Goal: Task Accomplishment & Management: Manage account settings

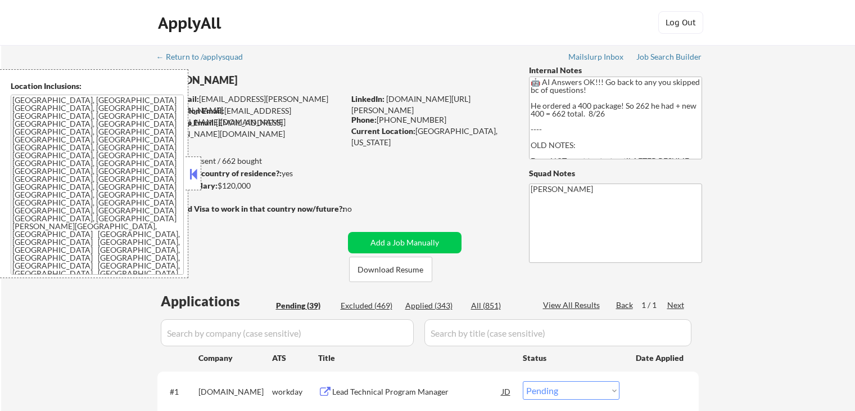
select select ""pending""
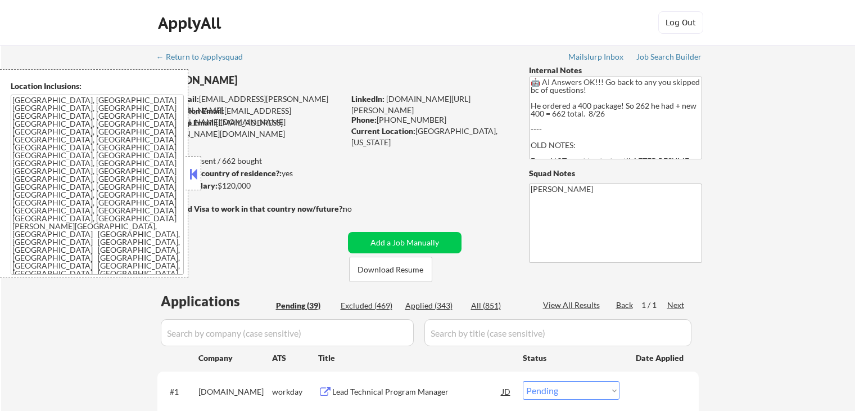
select select ""pending""
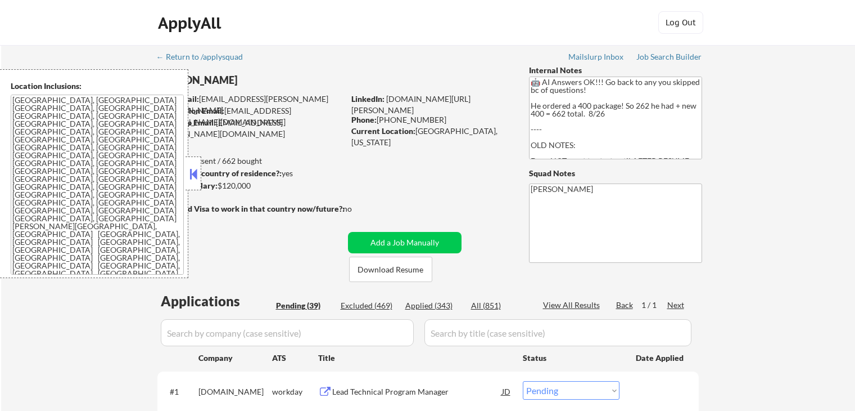
select select ""pending""
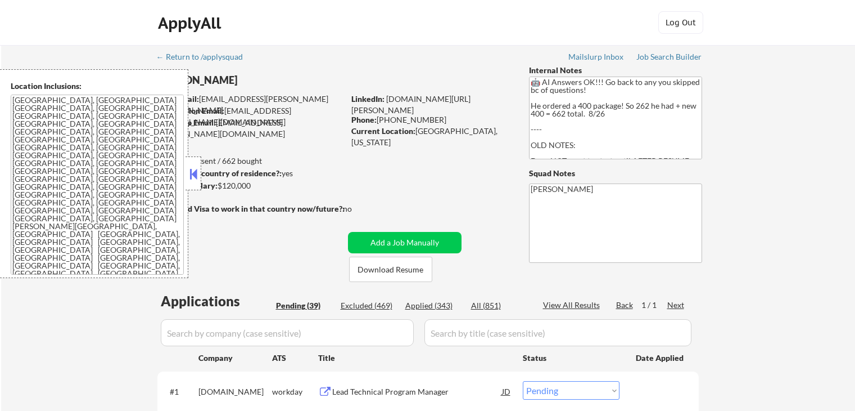
select select ""pending""
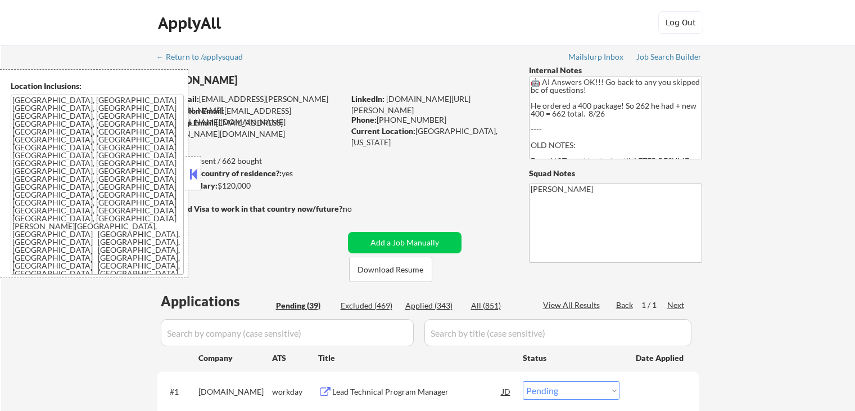
select select ""pending""
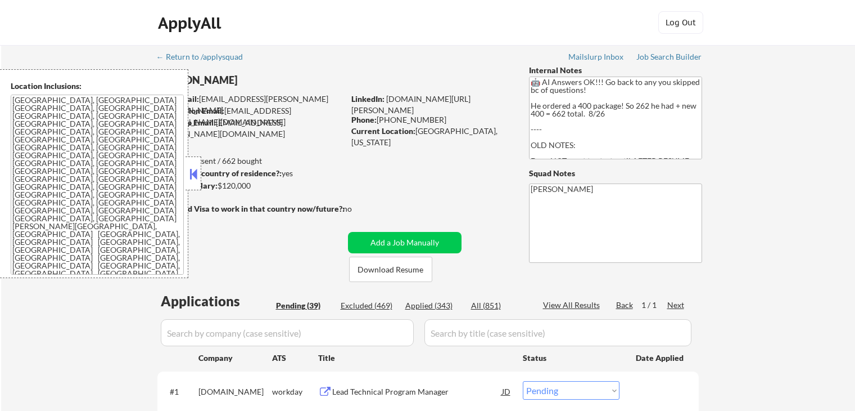
select select ""pending""
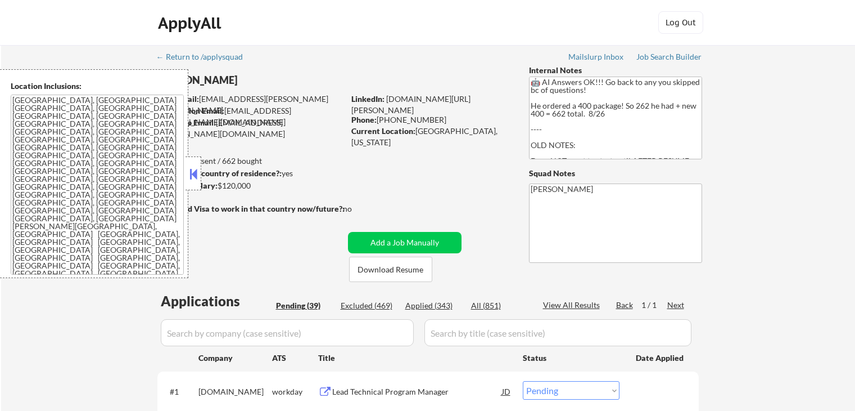
select select ""pending""
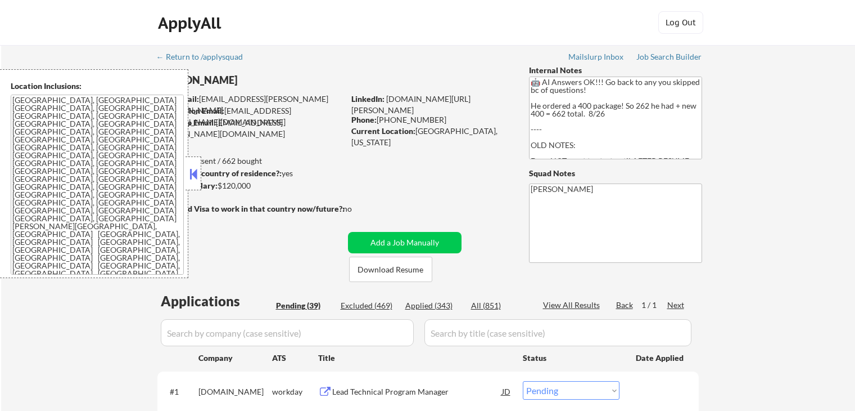
select select ""pending""
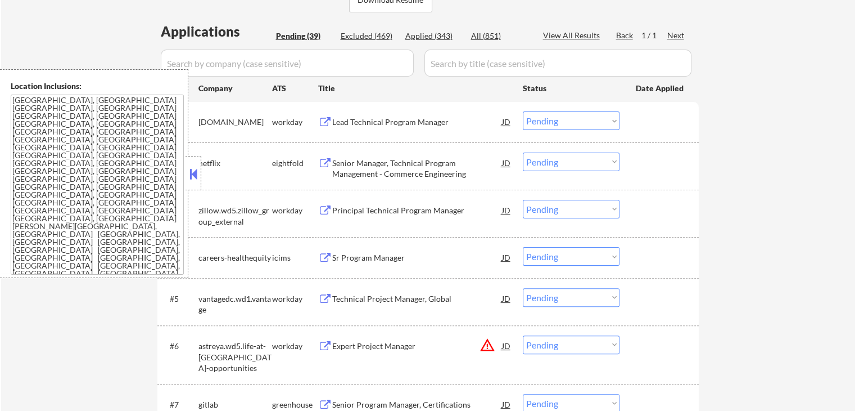
scroll to position [281, 0]
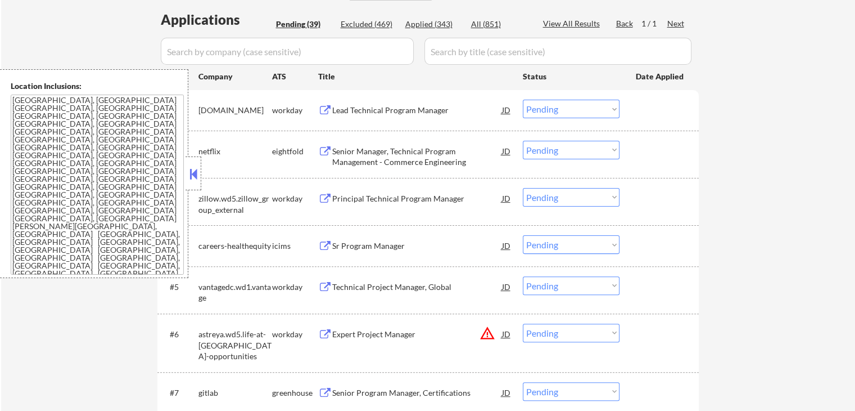
click at [330, 191] on div "Principal Technical Program Manager JD" at bounding box center [415, 198] width 194 height 20
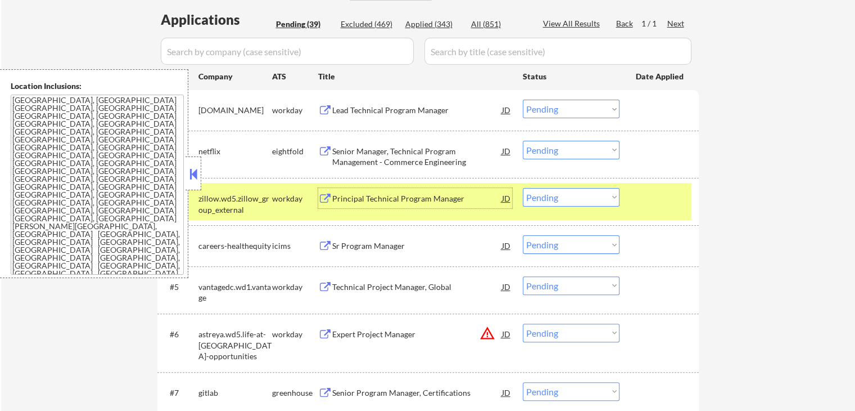
click at [340, 106] on div "Lead Technical Program Manager" at bounding box center [417, 110] width 170 height 11
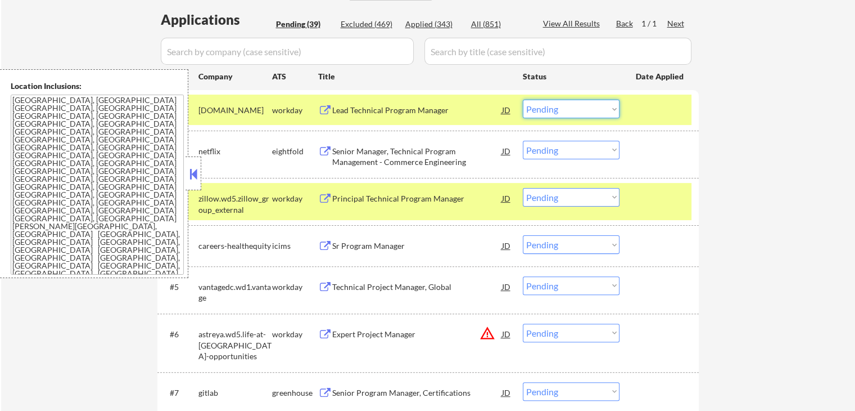
click at [575, 111] on select "Choose an option... Pending Applied Excluded (Questions) Excluded (Expired) Exc…" at bounding box center [571, 109] width 97 height 19
click at [523, 100] on select "Choose an option... Pending Applied Excluded (Questions) Excluded (Expired) Exc…" at bounding box center [571, 109] width 97 height 19
click at [430, 153] on div "Senior Manager, Technical Program Management - Commerce Engineering" at bounding box center [417, 157] width 170 height 22
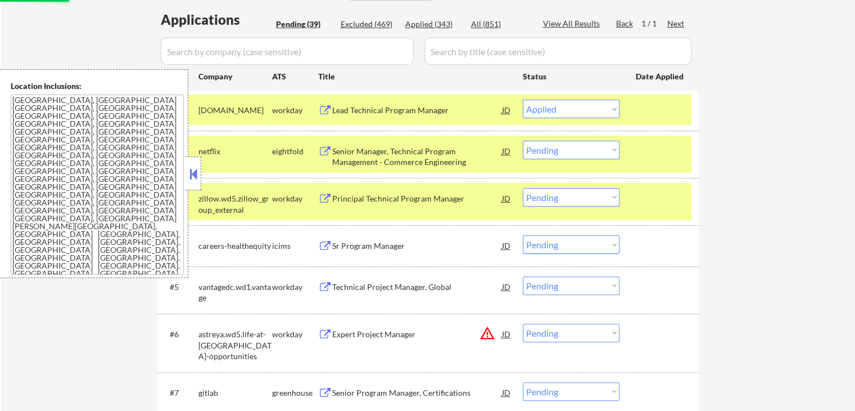
select select ""pending""
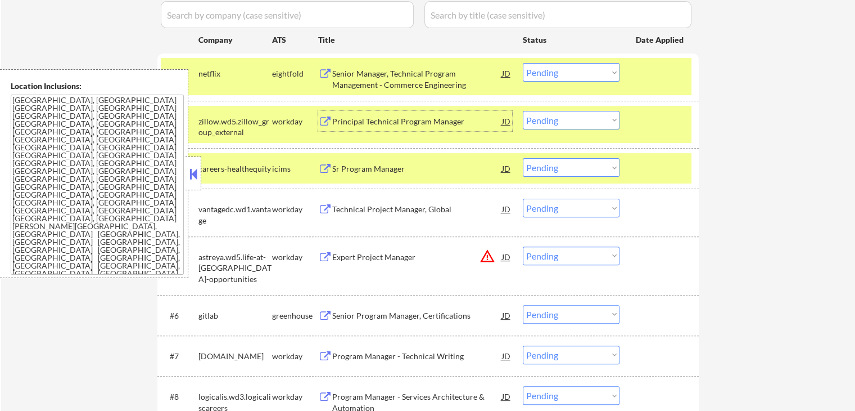
scroll to position [337, 0]
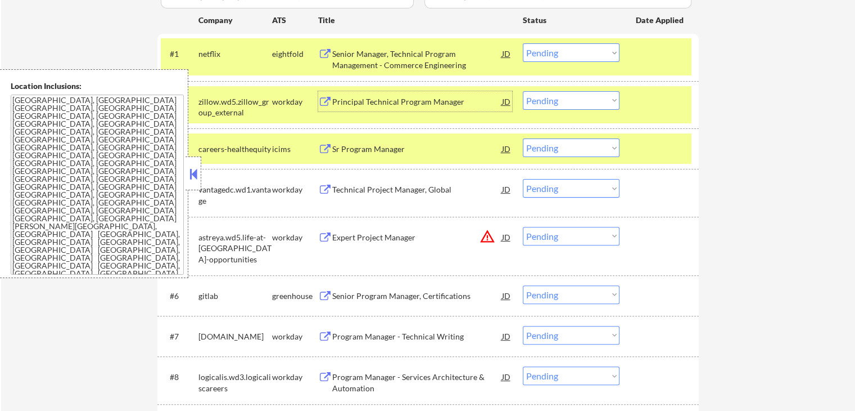
click at [398, 102] on div "Principal Technical Program Manager" at bounding box center [417, 101] width 170 height 11
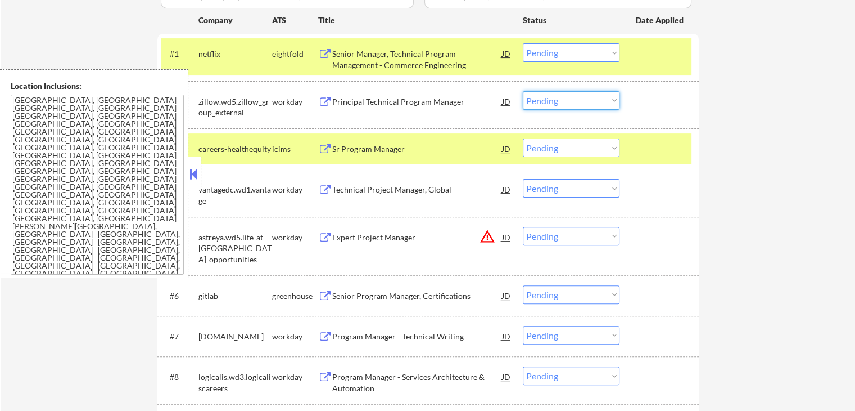
click at [575, 101] on select "Choose an option... Pending Applied Excluded (Questions) Excluded (Expired) Exc…" at bounding box center [571, 100] width 97 height 19
click at [523, 91] on select "Choose an option... Pending Applied Excluded (Questions) Excluded (Expired) Exc…" at bounding box center [571, 100] width 97 height 19
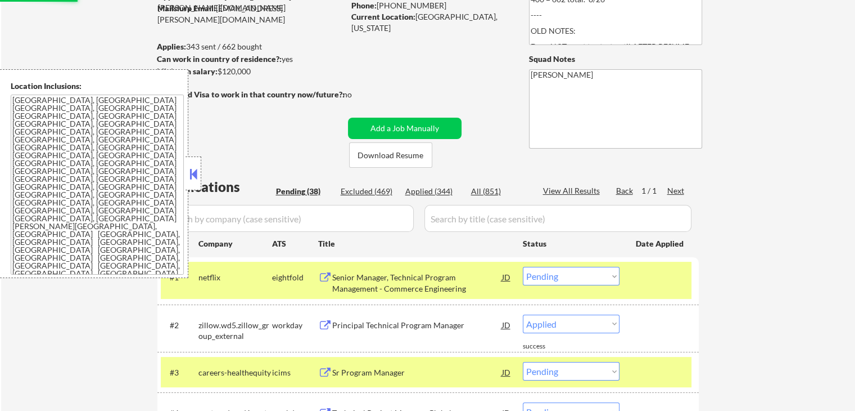
select select ""pending""
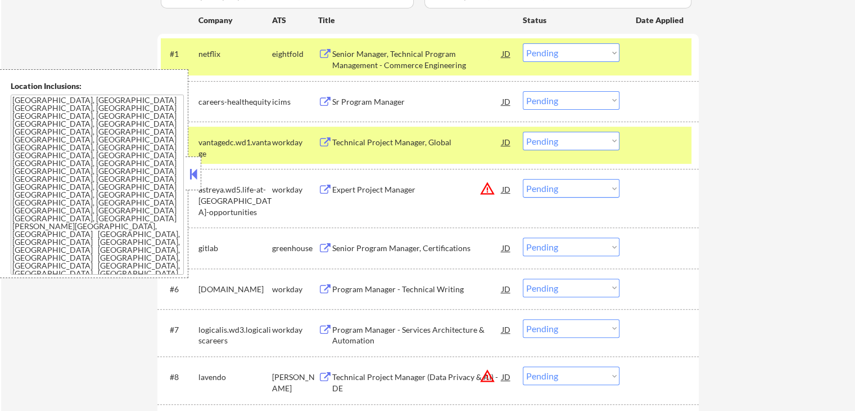
click at [371, 138] on div "Technical Project Manager, Global" at bounding box center [417, 142] width 170 height 11
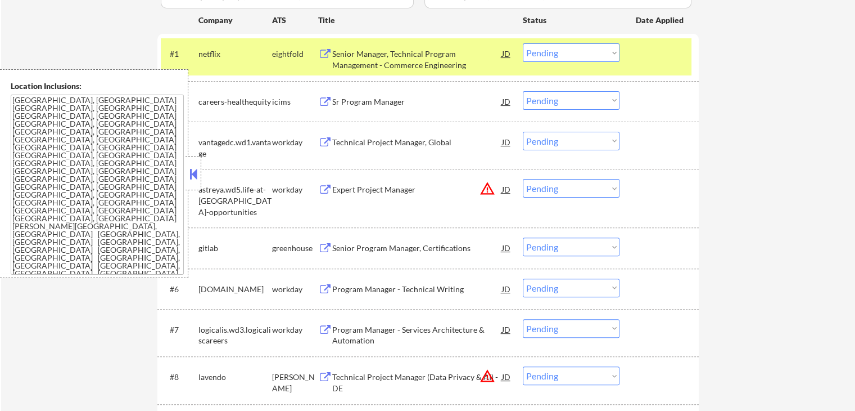
select select ""pending""
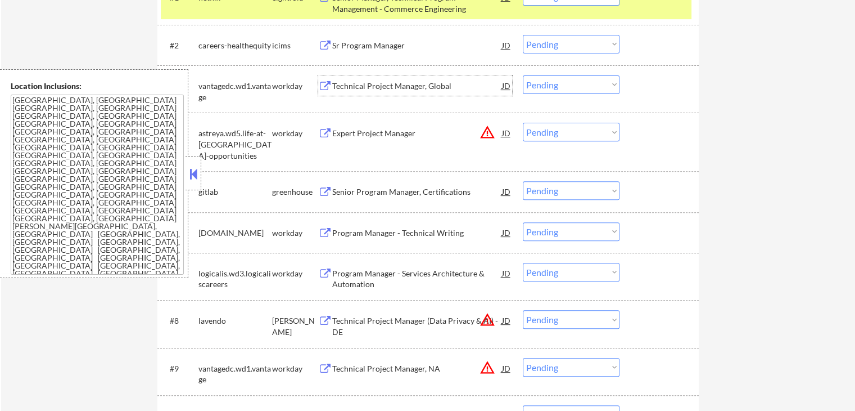
click at [368, 195] on div "Senior Program Manager, Certifications" at bounding box center [417, 191] width 170 height 11
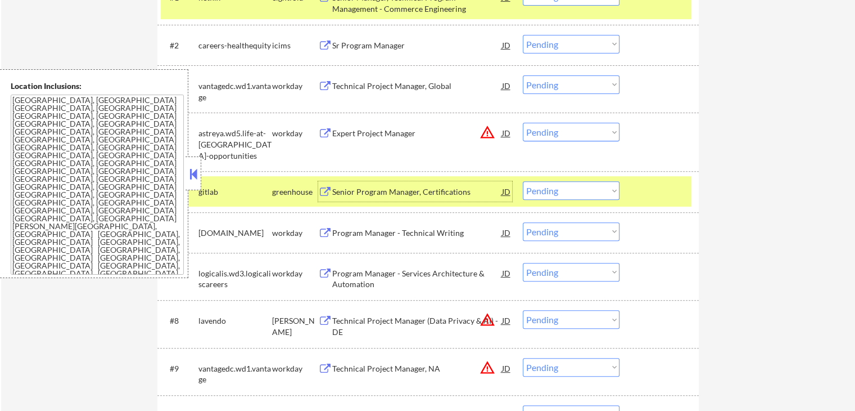
click at [576, 191] on select "Choose an option... Pending Applied Excluded (Questions) Excluded (Expired) Exc…" at bounding box center [571, 190] width 97 height 19
click at [523, 181] on select "Choose an option... Pending Applied Excluded (Questions) Excluded (Expired) Exc…" at bounding box center [571, 190] width 97 height 19
select select ""pending""
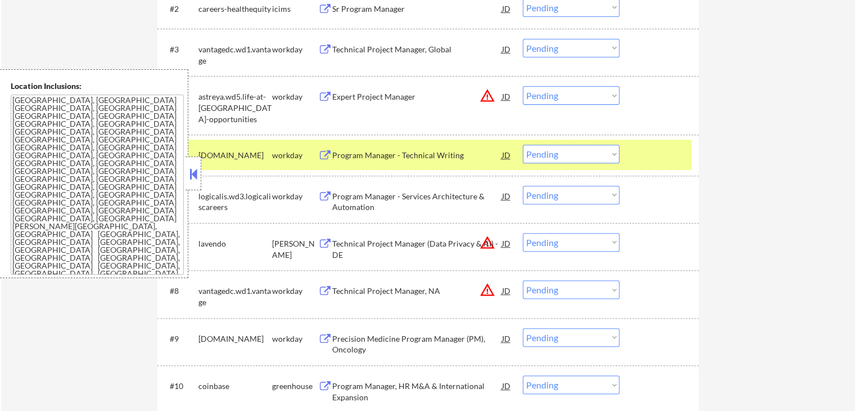
scroll to position [450, 0]
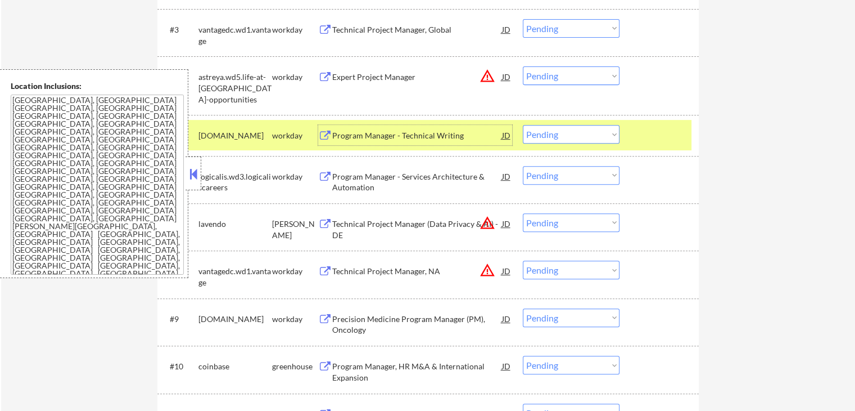
click at [362, 133] on div "Program Manager - Technical Writing" at bounding box center [417, 135] width 170 height 11
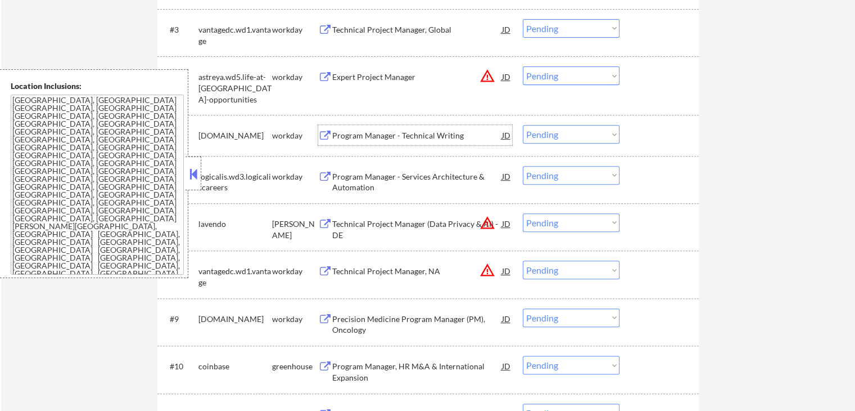
drag, startPoint x: 560, startPoint y: 26, endPoint x: 561, endPoint y: 34, distance: 8.5
click at [560, 26] on select "Choose an option... Pending Applied Excluded (Questions) Excluded (Expired) Exc…" at bounding box center [571, 28] width 97 height 19
click at [523, 19] on select "Choose an option... Pending Applied Excluded (Questions) Excluded (Expired) Exc…" at bounding box center [571, 28] width 97 height 19
select select ""pending""
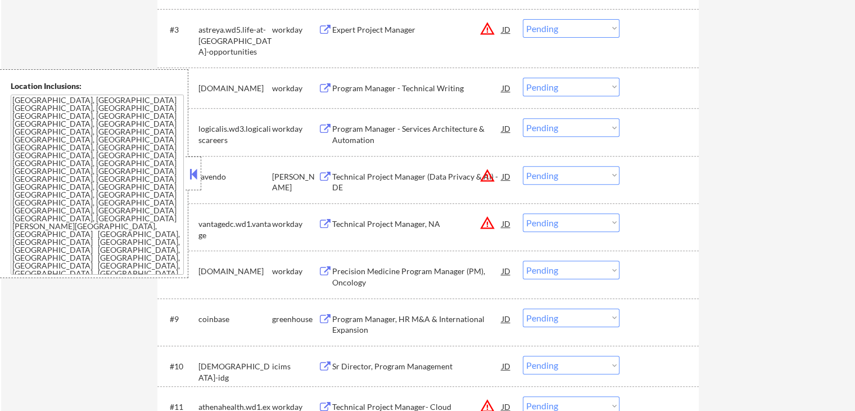
drag, startPoint x: 553, startPoint y: 86, endPoint x: 554, endPoint y: 93, distance: 7.3
click at [553, 86] on select "Choose an option... Pending Applied Excluded (Questions) Excluded (Expired) Exc…" at bounding box center [571, 87] width 97 height 19
click at [523, 78] on select "Choose an option... Pending Applied Excluded (Questions) Excluded (Expired) Exc…" at bounding box center [571, 87] width 97 height 19
click at [435, 126] on div "Program Manager - Services Architecture & Automation" at bounding box center [417, 134] width 170 height 22
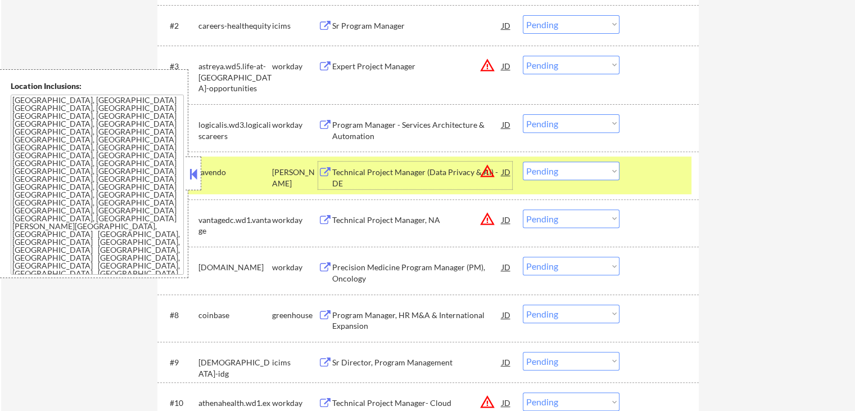
scroll to position [394, 0]
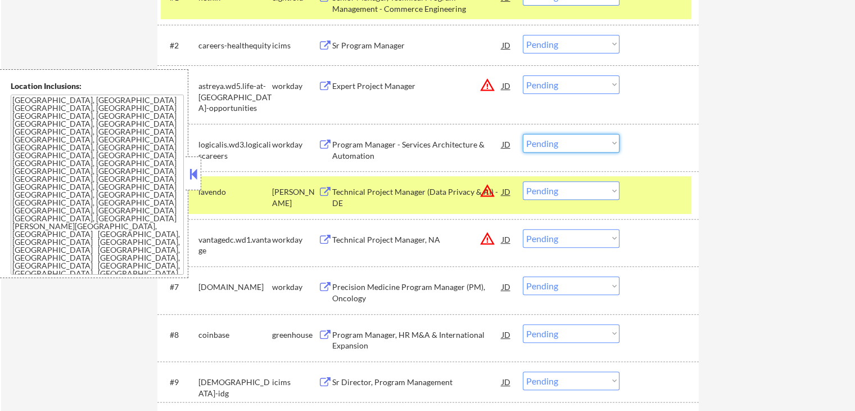
drag, startPoint x: 561, startPoint y: 144, endPoint x: 565, endPoint y: 151, distance: 8.3
click at [561, 144] on select "Choose an option... Pending Applied Excluded (Questions) Excluded (Expired) Exc…" at bounding box center [571, 143] width 97 height 19
click at [523, 134] on select "Choose an option... Pending Applied Excluded (Questions) Excluded (Expired) Exc…" at bounding box center [571, 143] width 97 height 19
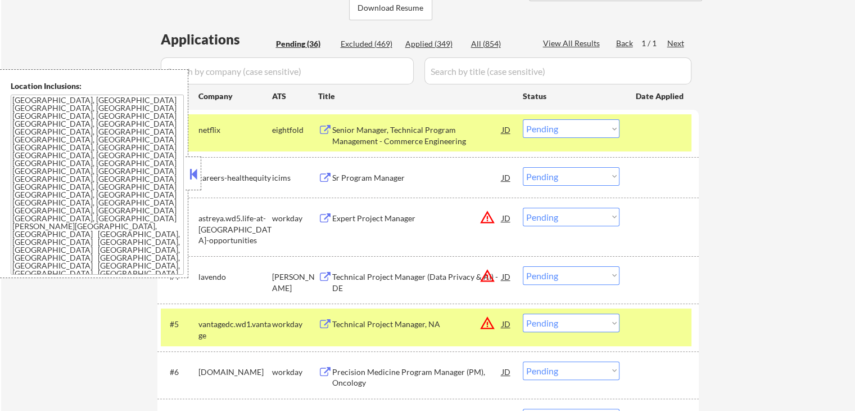
scroll to position [281, 0]
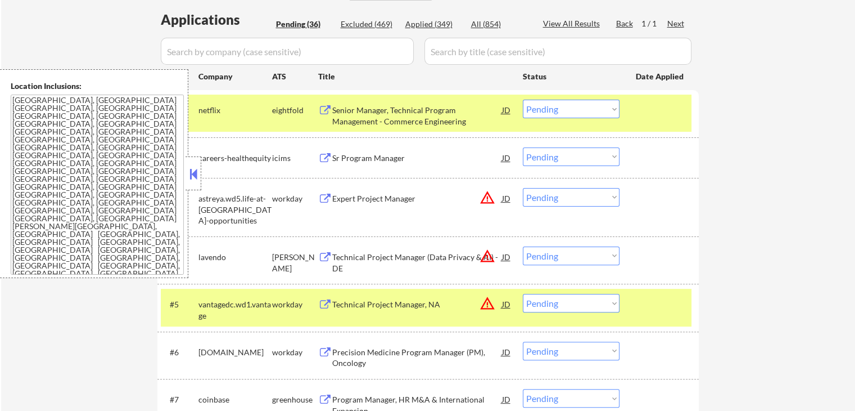
click at [364, 260] on div "Technical Project Manager (Data Privacy & AI) - DE" at bounding box center [417, 262] width 170 height 22
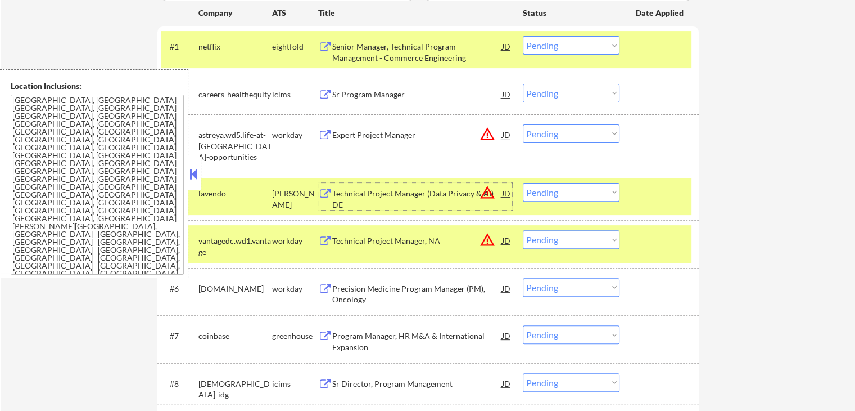
scroll to position [394, 0]
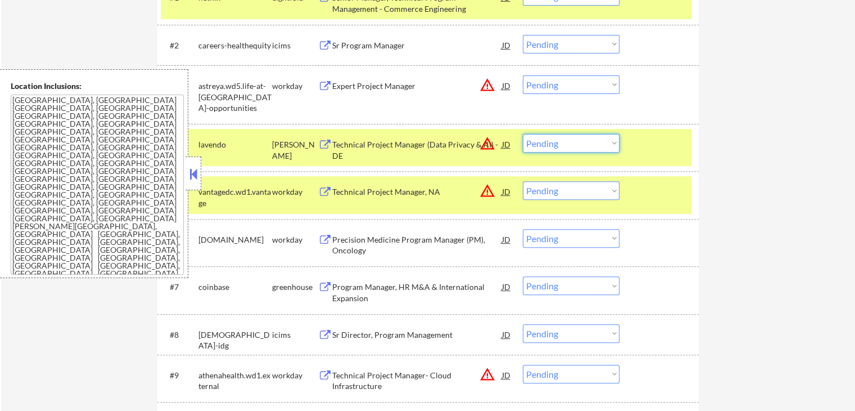
click at [552, 145] on select "Choose an option... Pending Applied Excluded (Questions) Excluded (Expired) Exc…" at bounding box center [571, 143] width 97 height 19
click at [523, 134] on select "Choose an option... Pending Applied Excluded (Questions) Excluded (Expired) Exc…" at bounding box center [571, 143] width 97 height 19
select select ""pending""
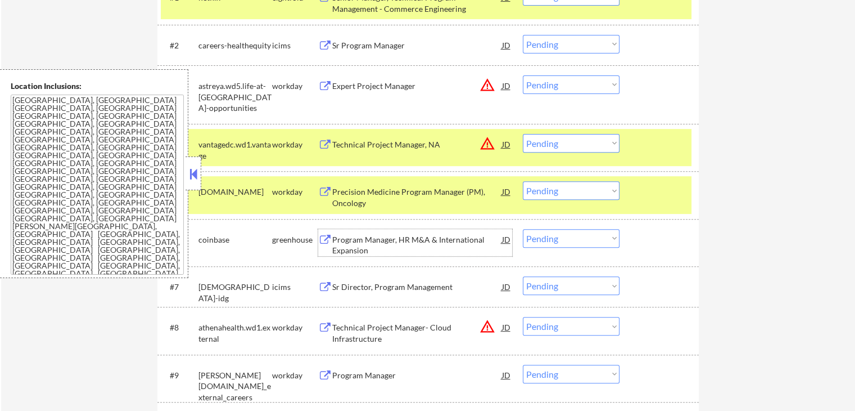
click at [365, 237] on div "Program Manager, HR M&A & International Expansion" at bounding box center [417, 245] width 170 height 22
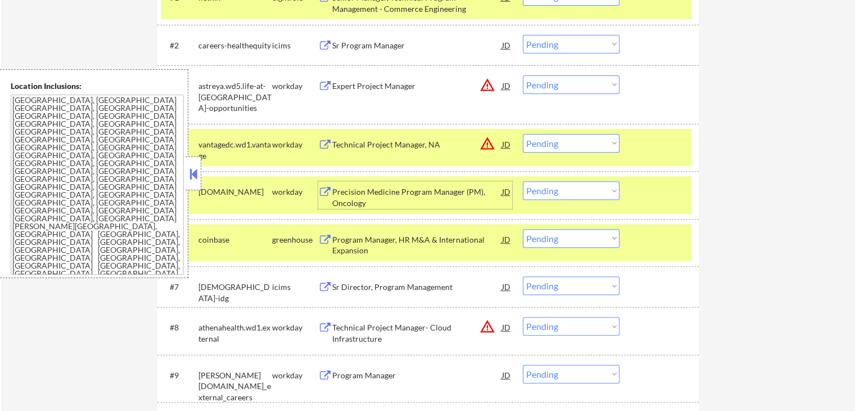
click at [378, 197] on div "Precision Medicine Program Manager (PM), Oncology" at bounding box center [417, 197] width 170 height 22
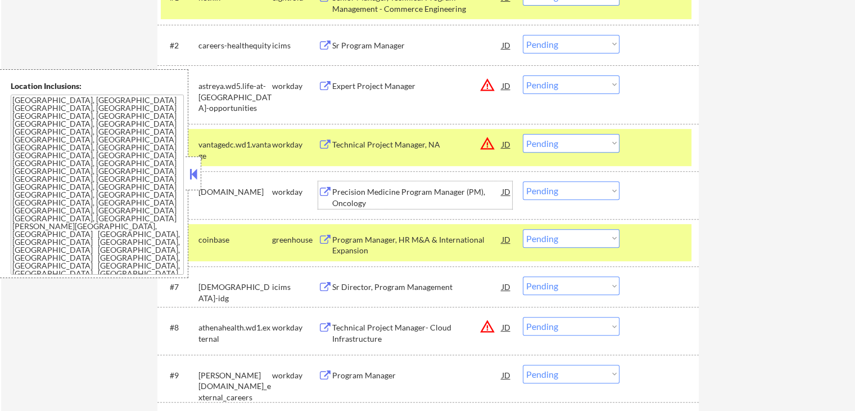
click at [578, 195] on select "Choose an option... Pending Applied Excluded (Questions) Excluded (Expired) Exc…" at bounding box center [571, 190] width 97 height 19
click at [523, 181] on select "Choose an option... Pending Applied Excluded (Questions) Excluded (Expired) Exc…" at bounding box center [571, 190] width 97 height 19
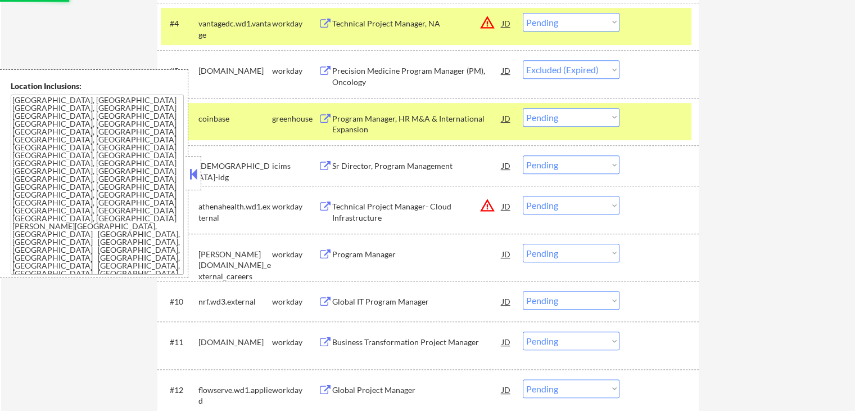
scroll to position [619, 0]
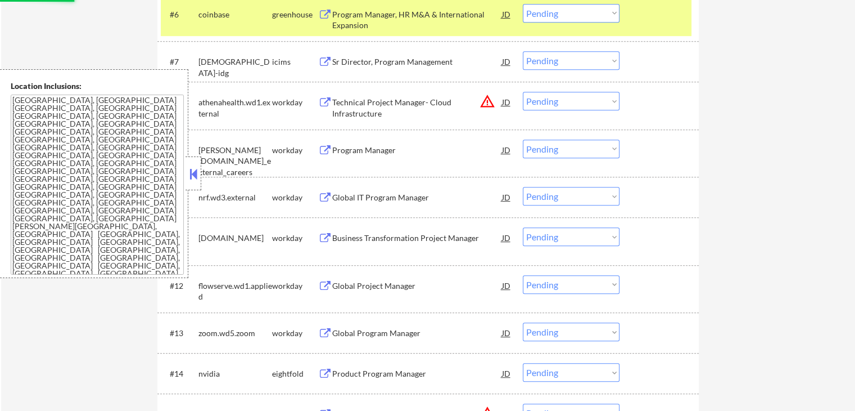
select select ""pending""
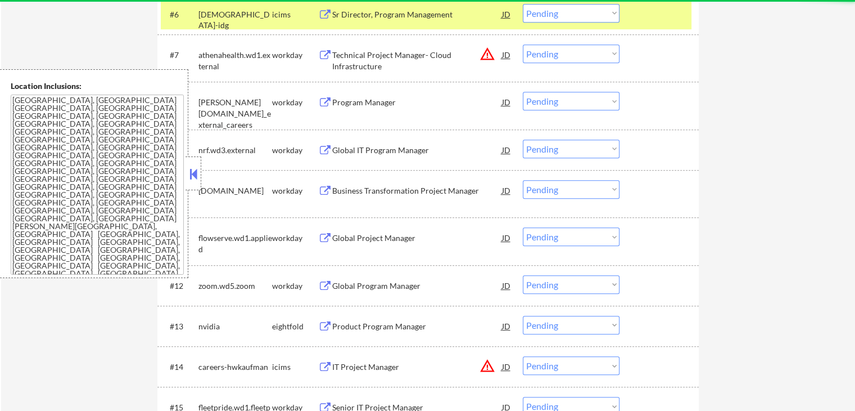
click at [336, 98] on div "Program Manager" at bounding box center [417, 102] width 170 height 11
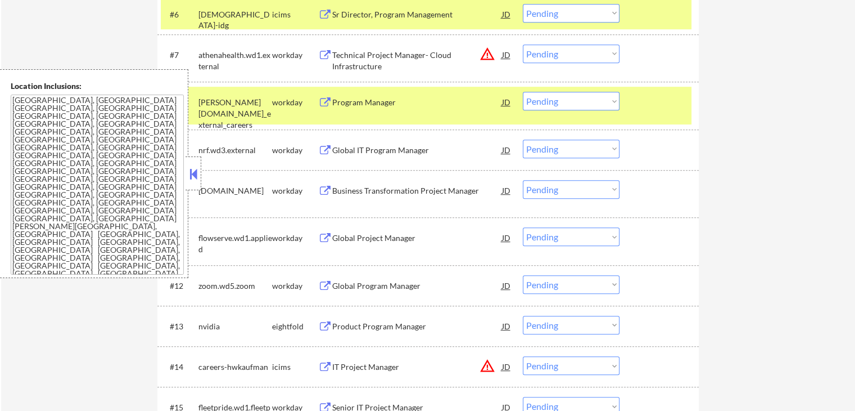
click at [350, 151] on div "Global IT Program Manager" at bounding box center [417, 150] width 170 height 11
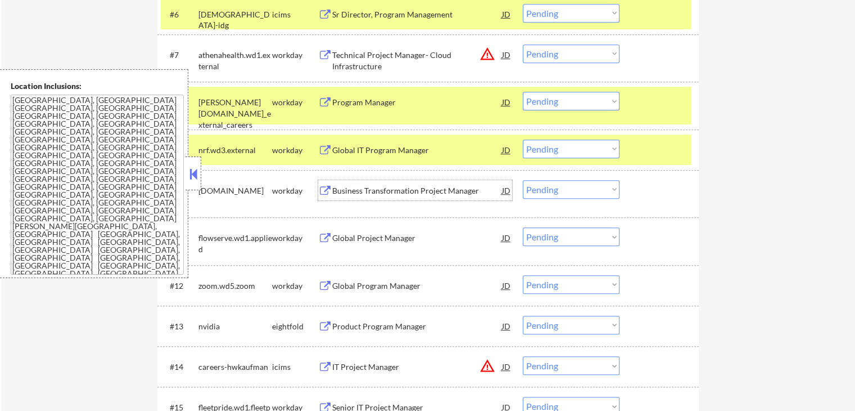
drag, startPoint x: 341, startPoint y: 186, endPoint x: 337, endPoint y: 203, distance: 17.8
click at [341, 186] on div "Business Transformation Project Manager" at bounding box center [417, 190] width 170 height 11
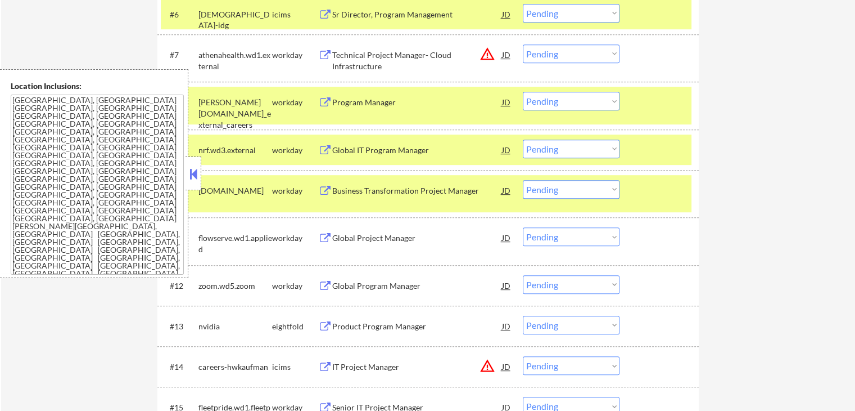
click at [339, 242] on div "Global Project Manager" at bounding box center [417, 237] width 170 height 11
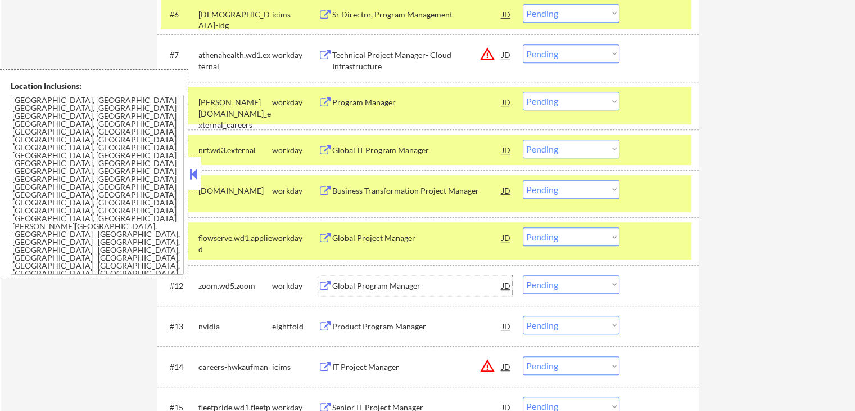
click at [337, 292] on div "Global Program Manager" at bounding box center [417, 285] width 170 height 20
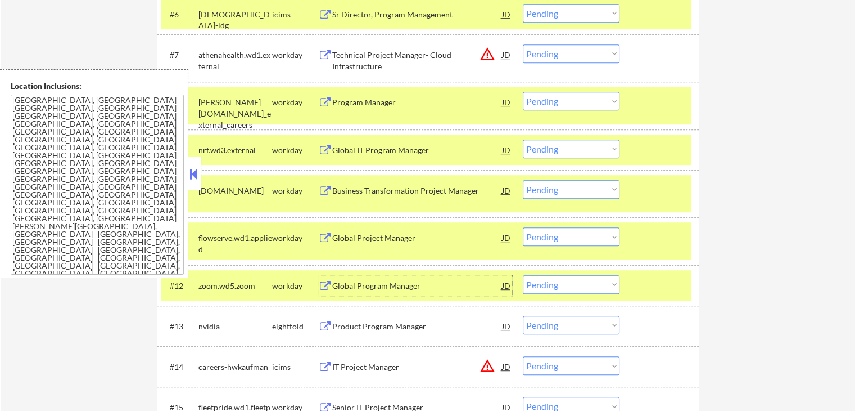
click at [549, 99] on select "Choose an option... Pending Applied Excluded (Questions) Excluded (Expired) Exc…" at bounding box center [571, 101] width 97 height 19
click at [523, 92] on select "Choose an option... Pending Applied Excluded (Questions) Excluded (Expired) Exc…" at bounding box center [571, 101] width 97 height 19
select select ""pending""
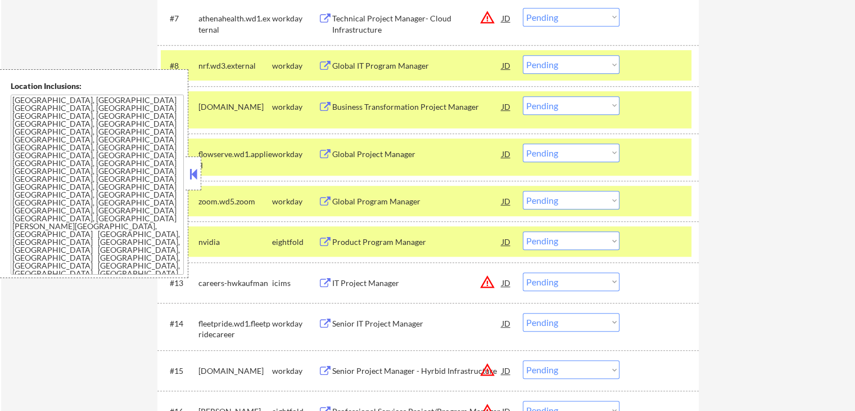
scroll to position [675, 0]
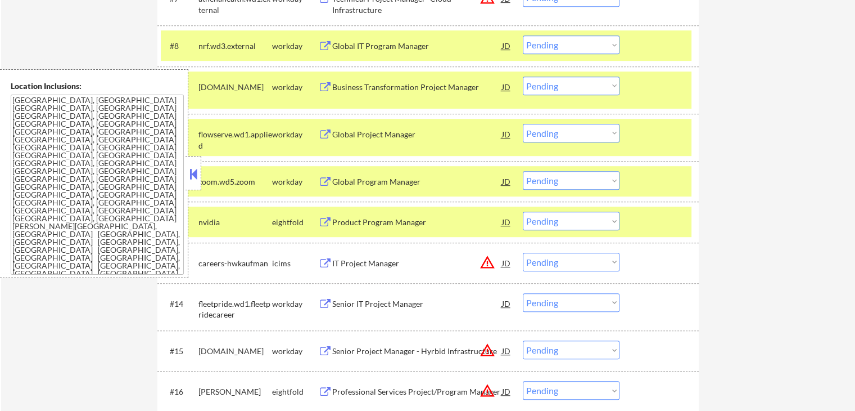
drag, startPoint x: 576, startPoint y: 130, endPoint x: 583, endPoint y: 138, distance: 9.6
click at [580, 132] on select "Choose an option... Pending Applied Excluded (Questions) Excluded (Expired) Exc…" at bounding box center [571, 133] width 97 height 19
click at [523, 124] on select "Choose an option... Pending Applied Excluded (Questions) Excluded (Expired) Exc…" at bounding box center [571, 133] width 97 height 19
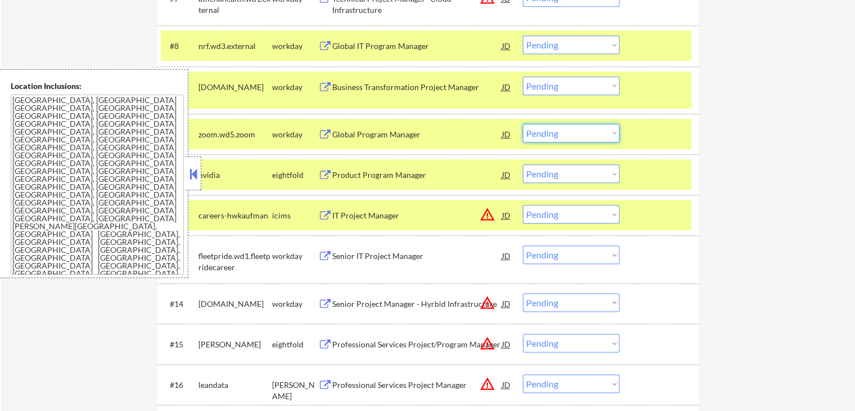
drag, startPoint x: 556, startPoint y: 133, endPoint x: 561, endPoint y: 139, distance: 8.0
click at [556, 133] on select "Choose an option... Pending Applied Excluded (Questions) Excluded (Expired) Exc…" at bounding box center [571, 133] width 97 height 19
click at [523, 124] on select "Choose an option... Pending Applied Excluded (Questions) Excluded (Expired) Exc…" at bounding box center [571, 133] width 97 height 19
select select ""pending""
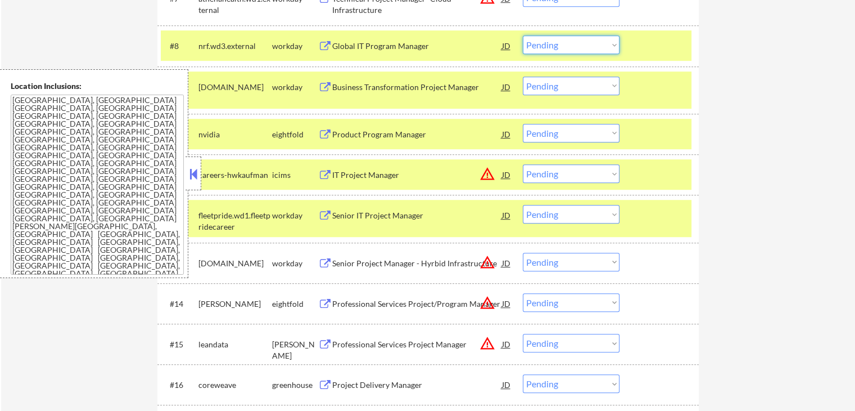
click at [566, 42] on select "Choose an option... Pending Applied Excluded (Questions) Excluded (Expired) Exc…" at bounding box center [571, 44] width 97 height 19
click at [523, 35] on select "Choose an option... Pending Applied Excluded (Questions) Excluded (Expired) Exc…" at bounding box center [571, 44] width 97 height 19
click at [192, 163] on div at bounding box center [194, 173] width 16 height 34
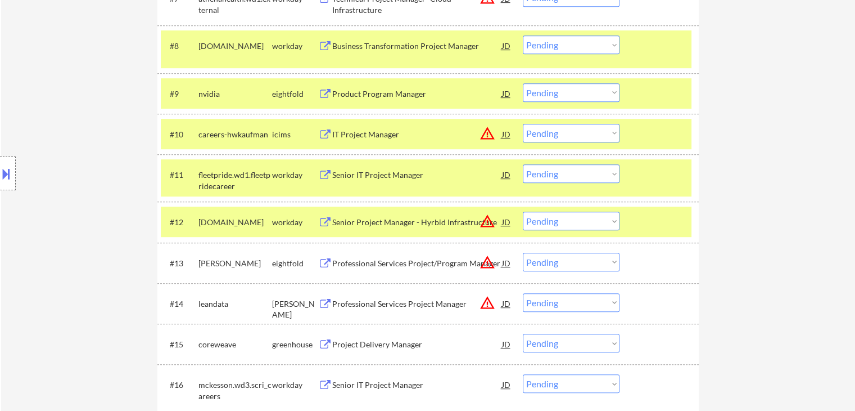
click at [564, 48] on select "Choose an option... Pending Applied Excluded (Questions) Excluded (Expired) Exc…" at bounding box center [571, 44] width 97 height 19
click at [523, 35] on select "Choose an option... Pending Applied Excluded (Questions) Excluded (Expired) Exc…" at bounding box center [571, 44] width 97 height 19
select select ""pending""
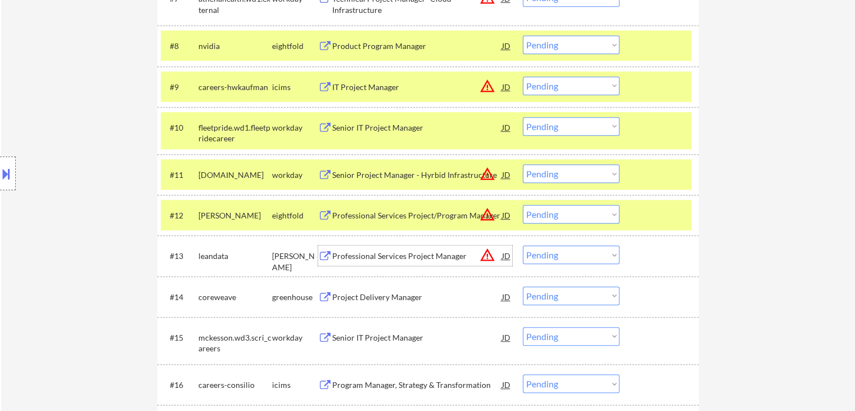
click at [335, 255] on div "Professional Services Project Manager" at bounding box center [417, 255] width 170 height 11
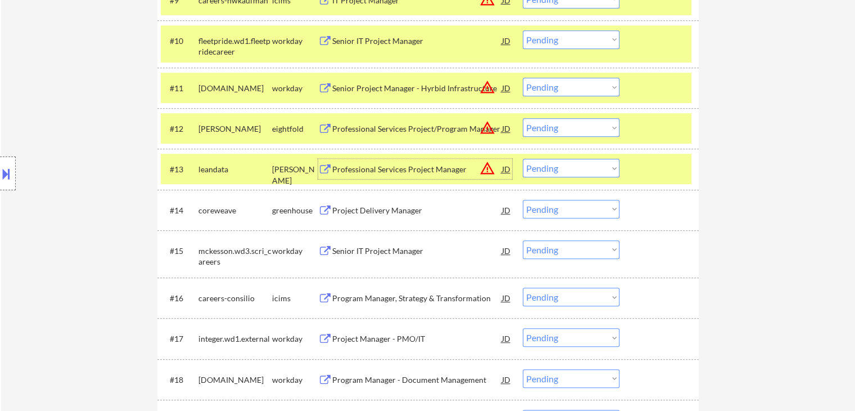
scroll to position [787, 0]
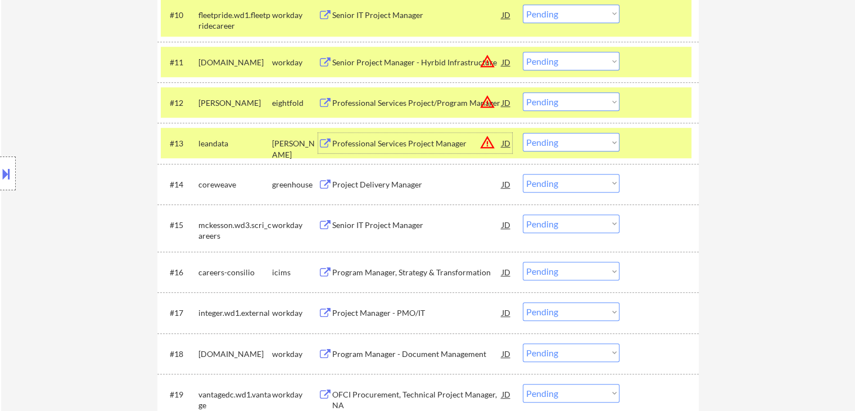
drag, startPoint x: 553, startPoint y: 142, endPoint x: 559, endPoint y: 148, distance: 8.4
click at [554, 142] on select "Choose an option... Pending Applied Excluded (Questions) Excluded (Expired) Exc…" at bounding box center [571, 142] width 97 height 19
click at [523, 133] on select "Choose an option... Pending Applied Excluded (Questions) Excluded (Expired) Exc…" at bounding box center [571, 142] width 97 height 19
click at [357, 186] on div "Project Delivery Manager" at bounding box center [417, 184] width 170 height 11
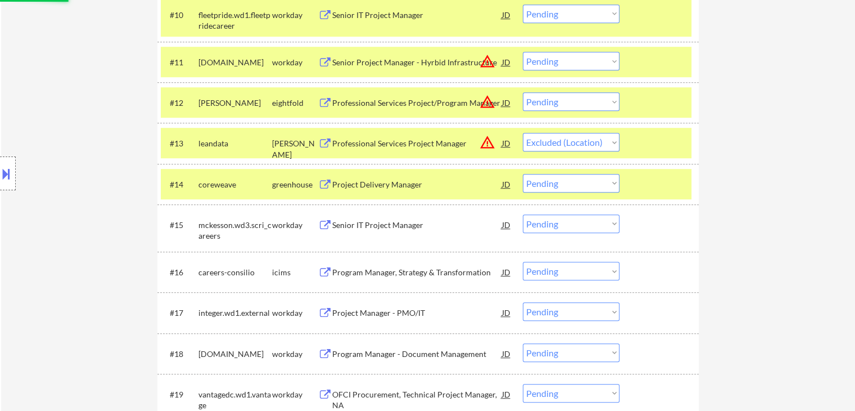
select select ""pending""
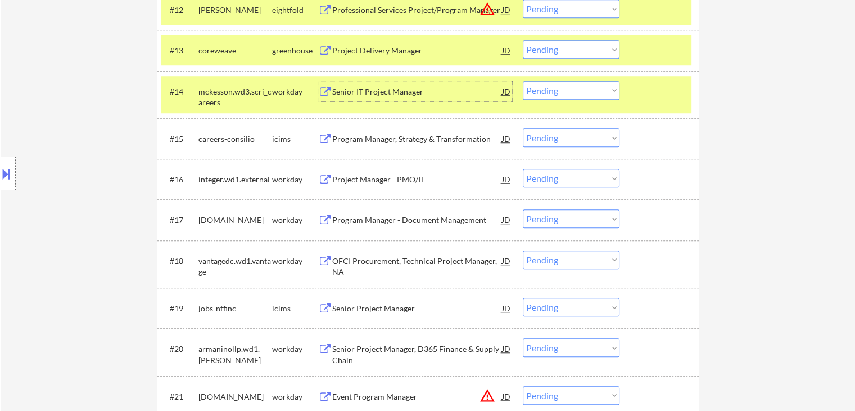
scroll to position [900, 0]
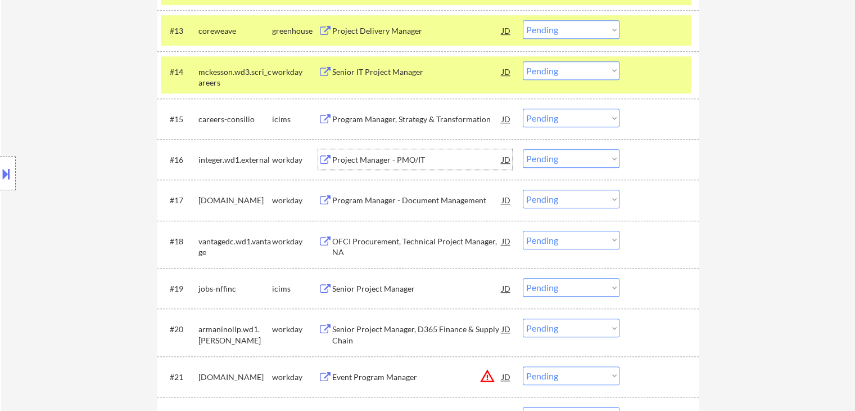
click at [352, 165] on div "Project Manager - PMO/IT" at bounding box center [417, 159] width 170 height 11
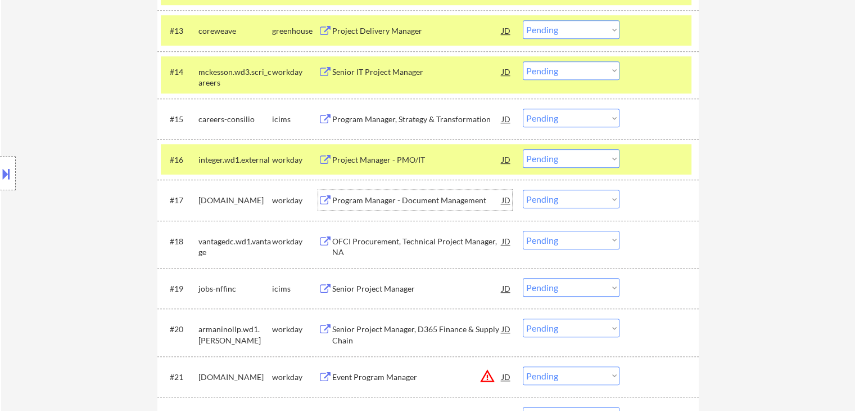
click at [344, 201] on div "Program Manager - Document Management" at bounding box center [417, 200] width 170 height 11
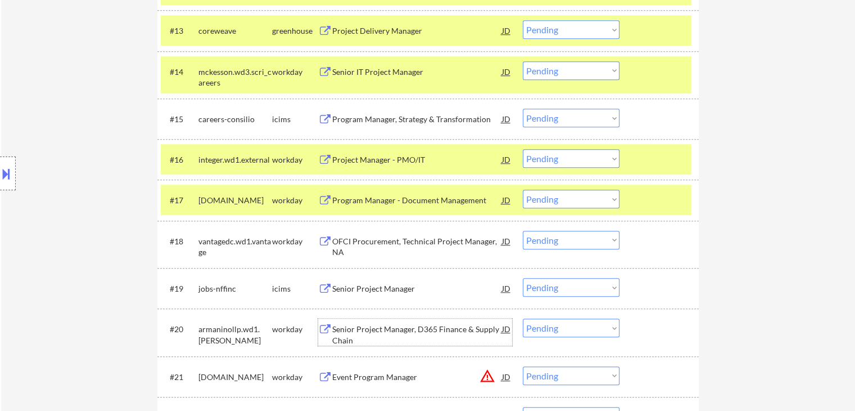
click at [355, 332] on div "Senior Project Manager, D365 Finance & Supply Chain" at bounding box center [417, 334] width 170 height 22
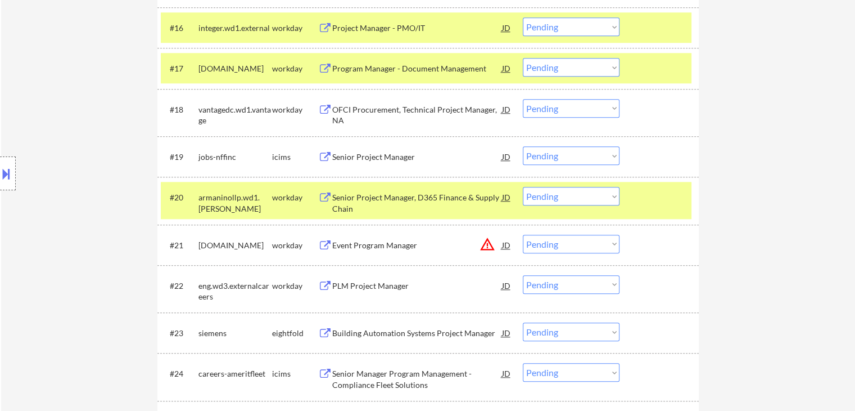
scroll to position [1068, 0]
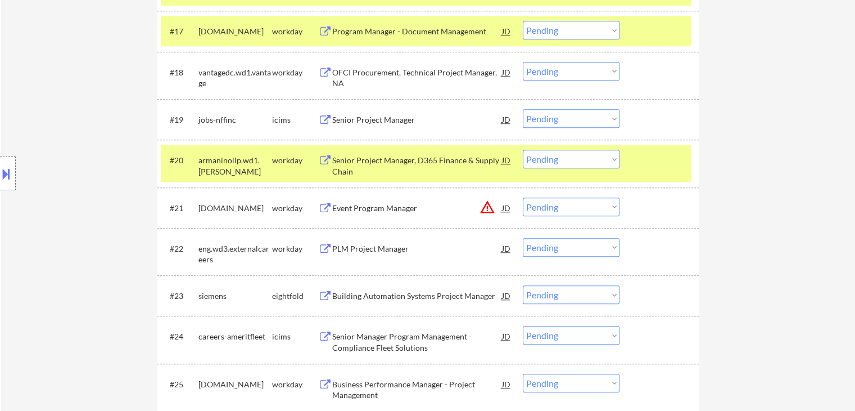
click at [335, 246] on div "PLM Project Manager" at bounding box center [417, 248] width 170 height 11
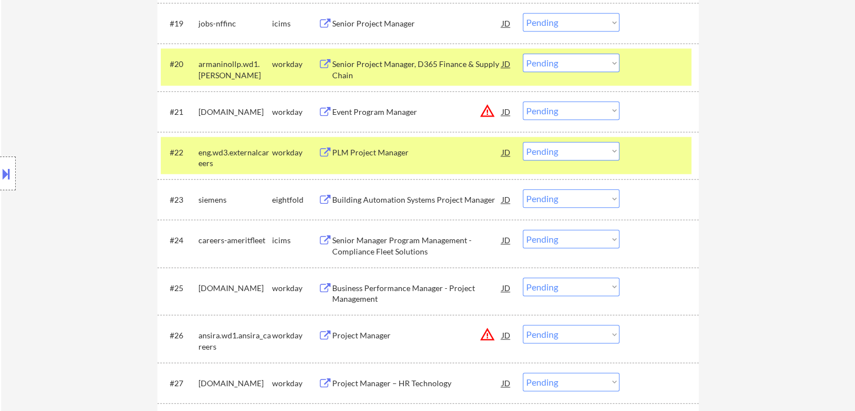
scroll to position [1237, 0]
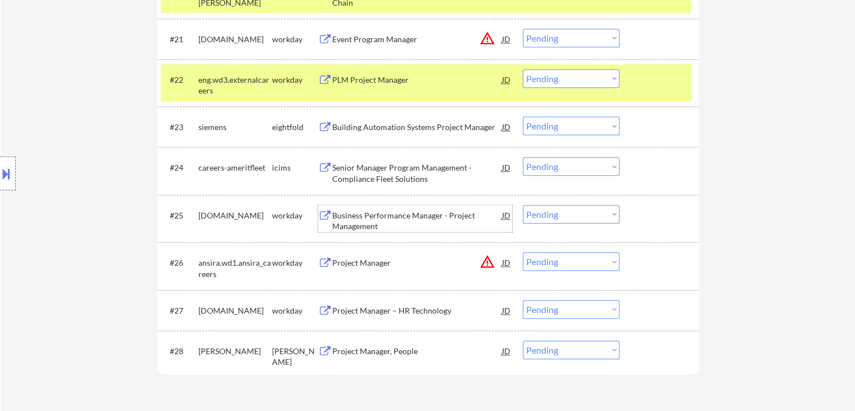
click at [345, 217] on div "Business Performance Manager - Project Management" at bounding box center [417, 221] width 170 height 22
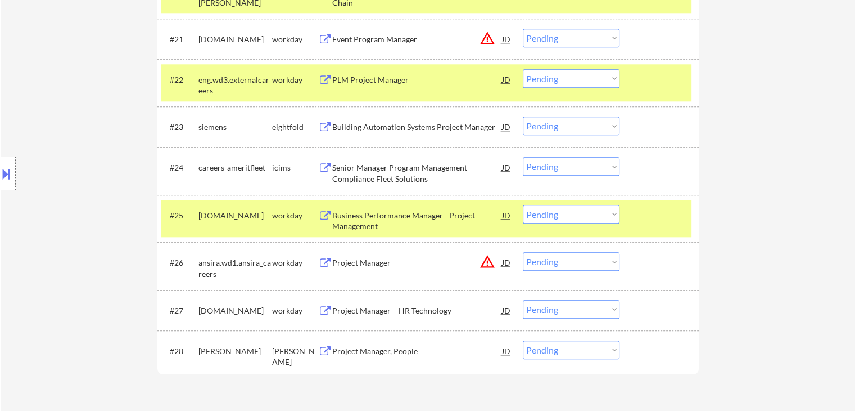
click at [348, 351] on div "Project Manager, People" at bounding box center [417, 350] width 170 height 11
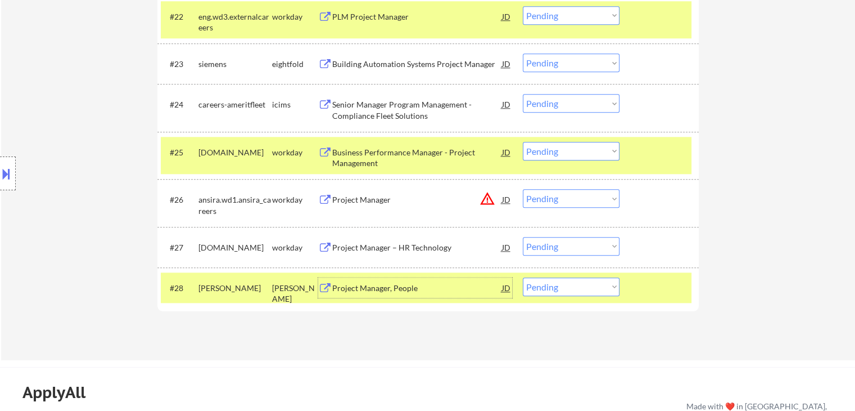
scroll to position [1406, 0]
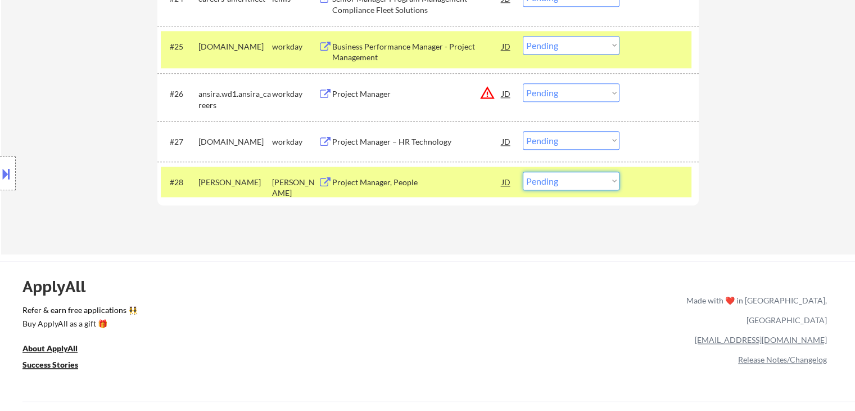
click at [564, 186] on select "Choose an option... Pending Applied Excluded (Questions) Excluded (Expired) Exc…" at bounding box center [571, 181] width 97 height 19
select select ""applied""
click at [523, 172] on select "Choose an option... Pending Applied Excluded (Questions) Excluded (Expired) Exc…" at bounding box center [571, 181] width 97 height 19
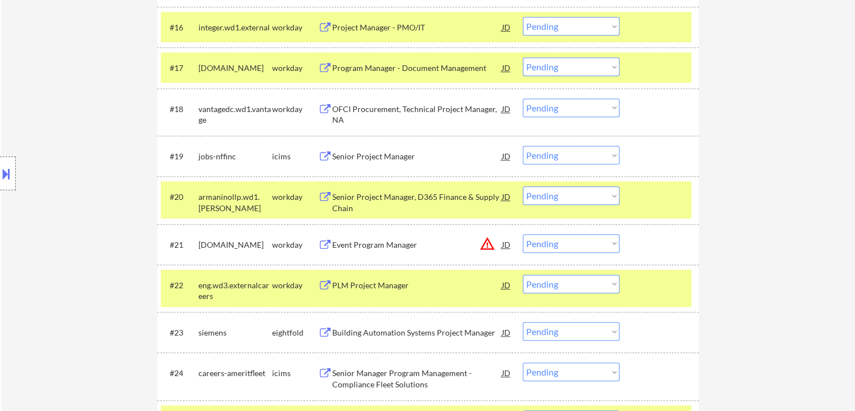
scroll to position [1012, 0]
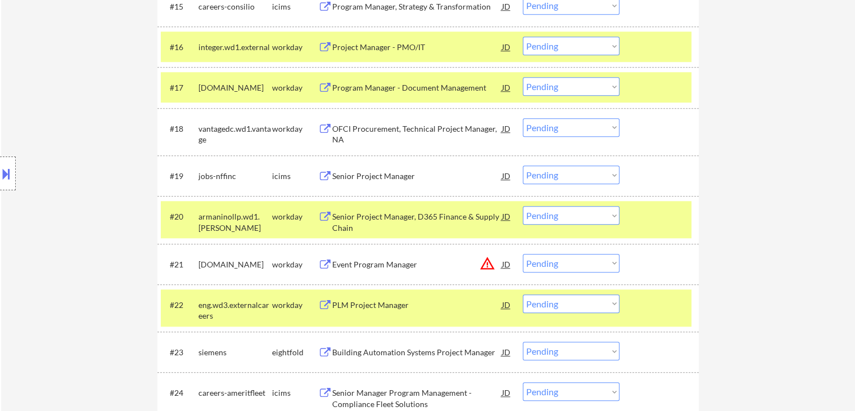
drag, startPoint x: 548, startPoint y: 88, endPoint x: 553, endPoint y: 92, distance: 6.4
click at [548, 88] on select "Choose an option... Pending Applied Excluded (Questions) Excluded (Expired) Exc…" at bounding box center [571, 86] width 97 height 19
click at [523, 77] on select "Choose an option... Pending Applied Excluded (Questions) Excluded (Expired) Exc…" at bounding box center [571, 86] width 97 height 19
select select ""pending""
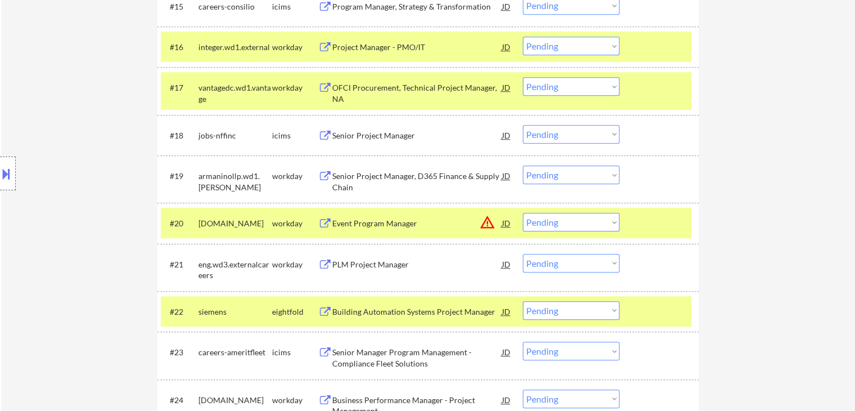
click at [579, 264] on select "Choose an option... Pending Applied Excluded (Questions) Excluded (Expired) Exc…" at bounding box center [571, 263] width 97 height 19
click at [523, 254] on select "Choose an option... Pending Applied Excluded (Questions) Excluded (Expired) Exc…" at bounding box center [571, 263] width 97 height 19
select select ""pending""
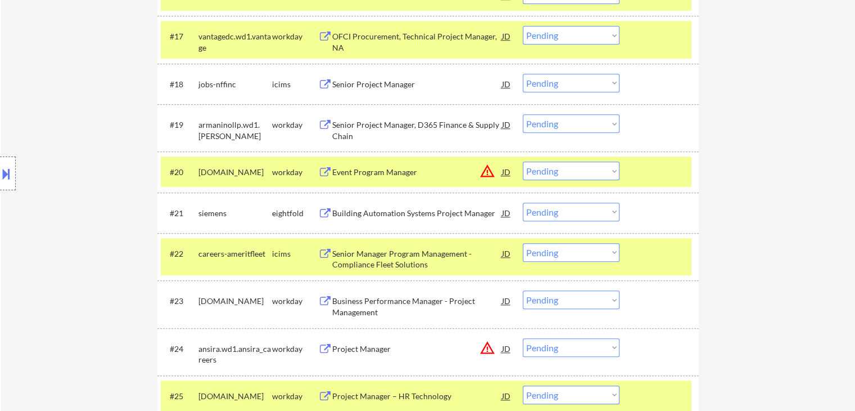
scroll to position [1125, 0]
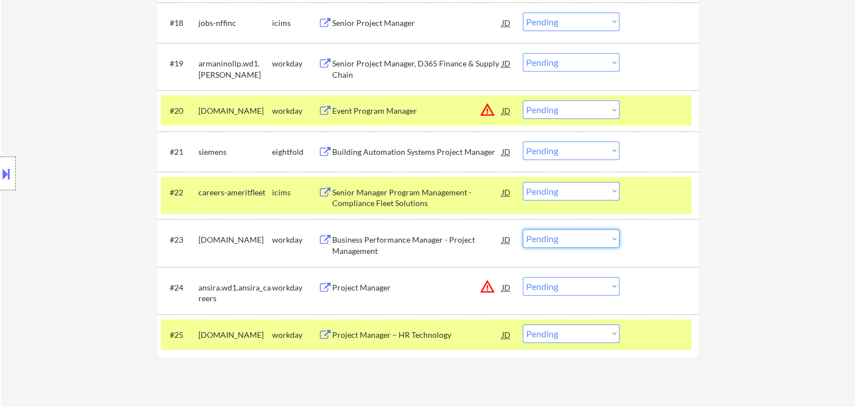
click at [549, 241] on select "Choose an option... Pending Applied Excluded (Questions) Excluded (Expired) Exc…" at bounding box center [571, 238] width 97 height 19
click at [523, 229] on select "Choose an option... Pending Applied Excluded (Questions) Excluded (Expired) Exc…" at bounding box center [571, 238] width 97 height 19
select select ""pending""
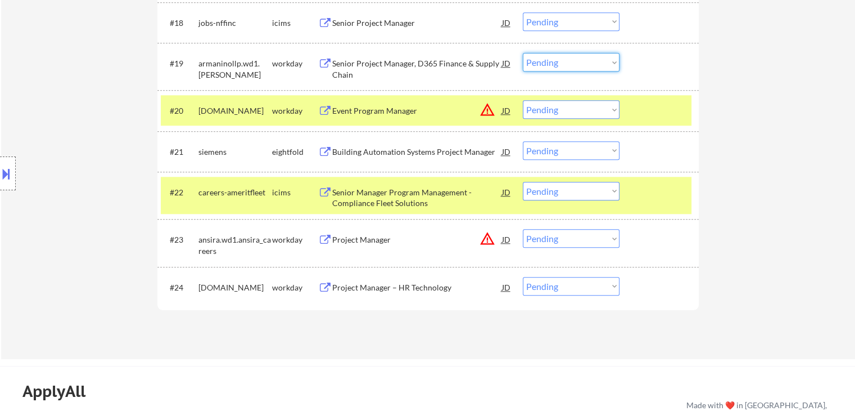
drag, startPoint x: 559, startPoint y: 61, endPoint x: 560, endPoint y: 70, distance: 9.6
click at [560, 60] on select "Choose an option... Pending Applied Excluded (Questions) Excluded (Expired) Exc…" at bounding box center [571, 62] width 97 height 19
click at [523, 53] on select "Choose an option... Pending Applied Excluded (Questions) Excluded (Expired) Exc…" at bounding box center [571, 62] width 97 height 19
select select ""pending""
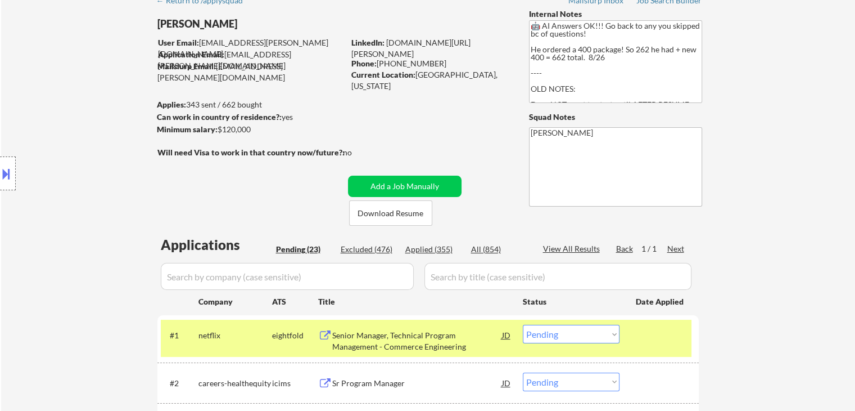
scroll to position [56, 0]
